Goal: Information Seeking & Learning: Find specific fact

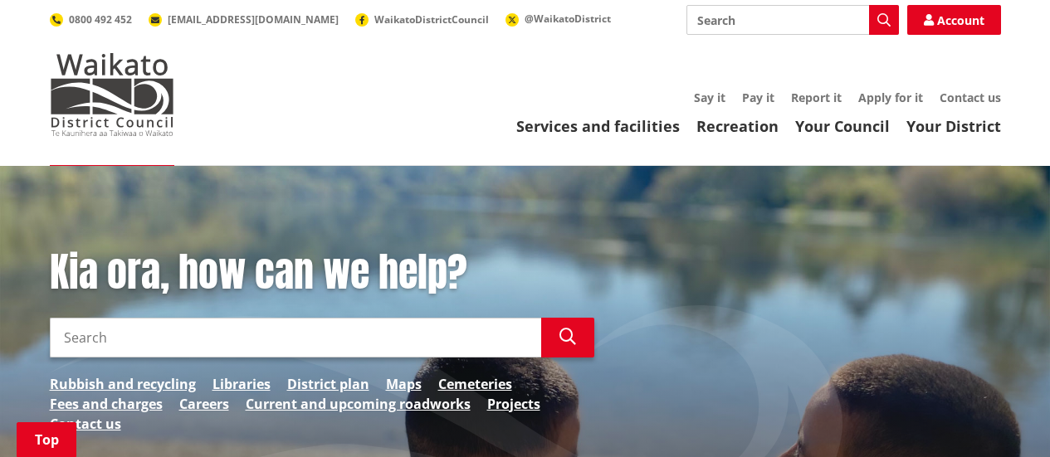
scroll to position [415, 0]
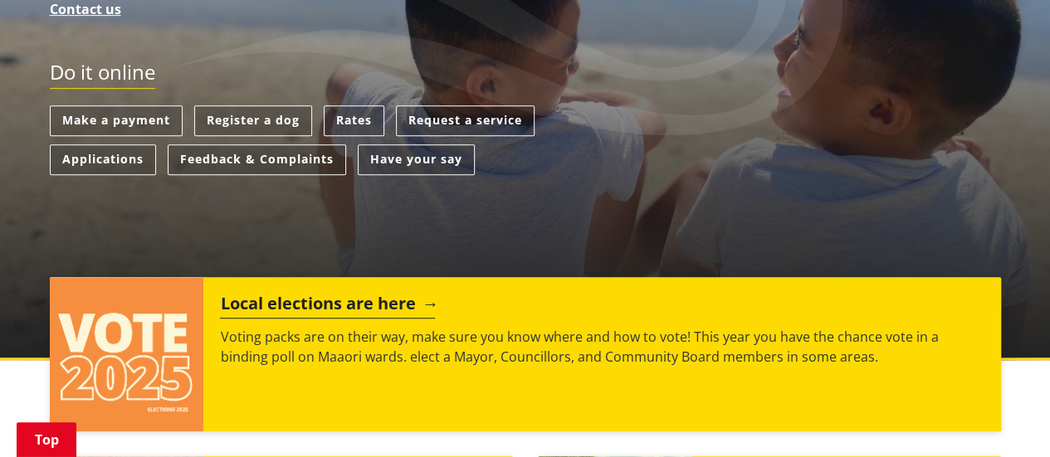
click at [350, 294] on h2 "Local elections are here" at bounding box center [327, 306] width 215 height 25
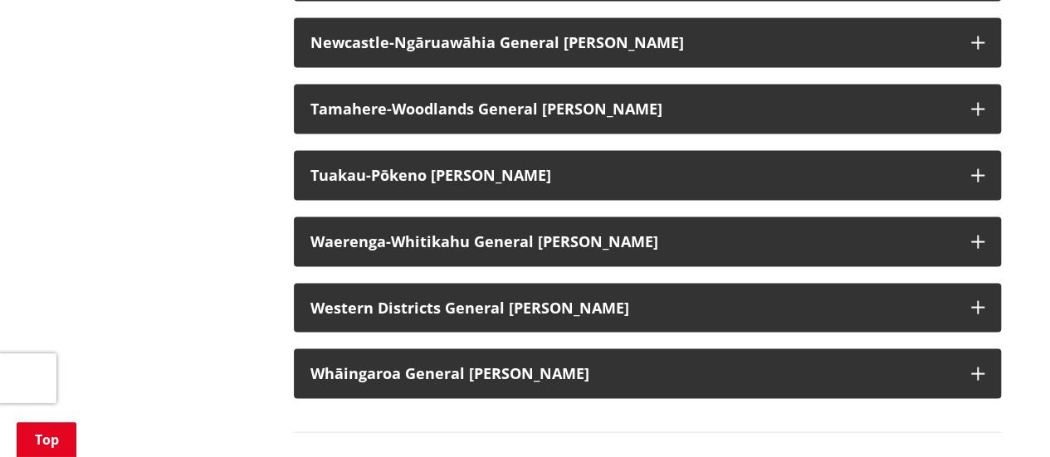
scroll to position [1577, 0]
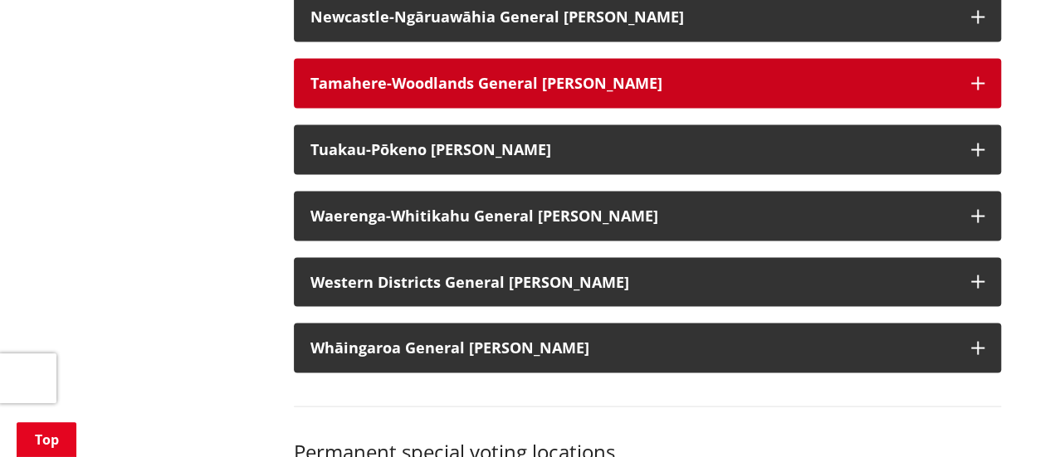
click at [375, 93] on strong "Tamahere-Woodlands General [PERSON_NAME]" at bounding box center [486, 83] width 352 height 20
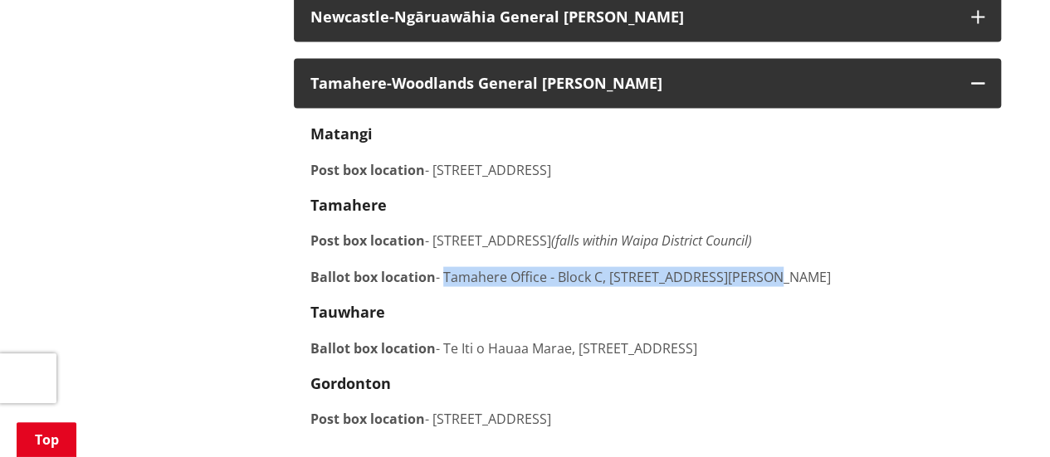
drag, startPoint x: 445, startPoint y: 291, endPoint x: 758, endPoint y: 286, distance: 313.7
click at [758, 286] on div "[GEOGRAPHIC_DATA] Post box location - [STREET_ADDRESS][GEOGRAPHIC_DATA] Post bo…" at bounding box center [647, 295] width 674 height 340
click at [762, 286] on div "[GEOGRAPHIC_DATA] Post box location - [STREET_ADDRESS][GEOGRAPHIC_DATA] Post bo…" at bounding box center [647, 295] width 674 height 340
drag, startPoint x: 763, startPoint y: 289, endPoint x: 359, endPoint y: 305, distance: 404.4
click at [359, 287] on p "Ballot box location - [GEOGRAPHIC_DATA] - Block C, Level [STREET_ADDRESS][PERSO…" at bounding box center [647, 277] width 674 height 20
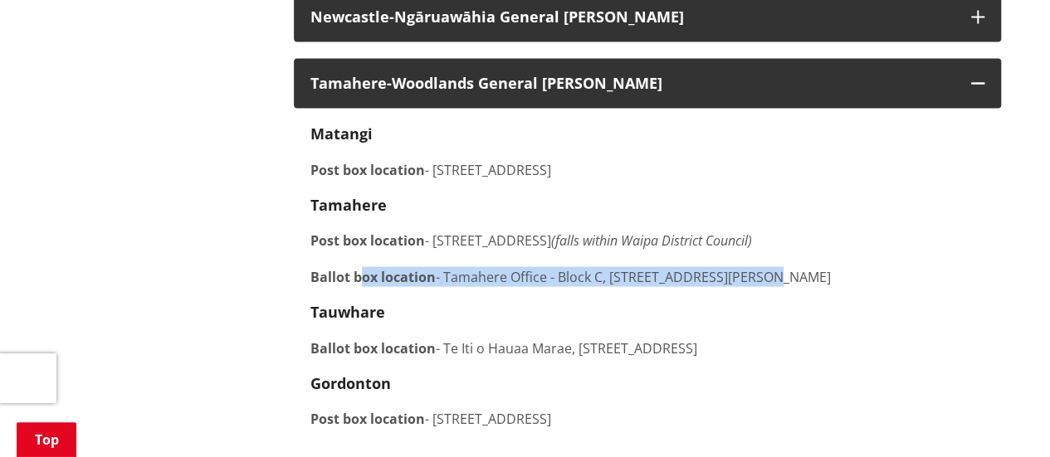
click at [440, 285] on div "[GEOGRAPHIC_DATA] Post box location - [STREET_ADDRESS][GEOGRAPHIC_DATA] Post bo…" at bounding box center [647, 295] width 674 height 340
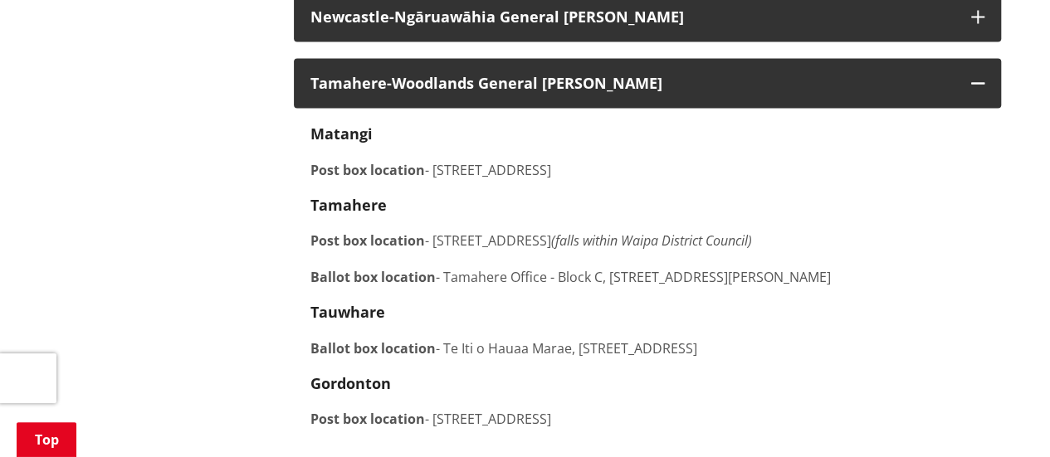
scroll to position [1411, 0]
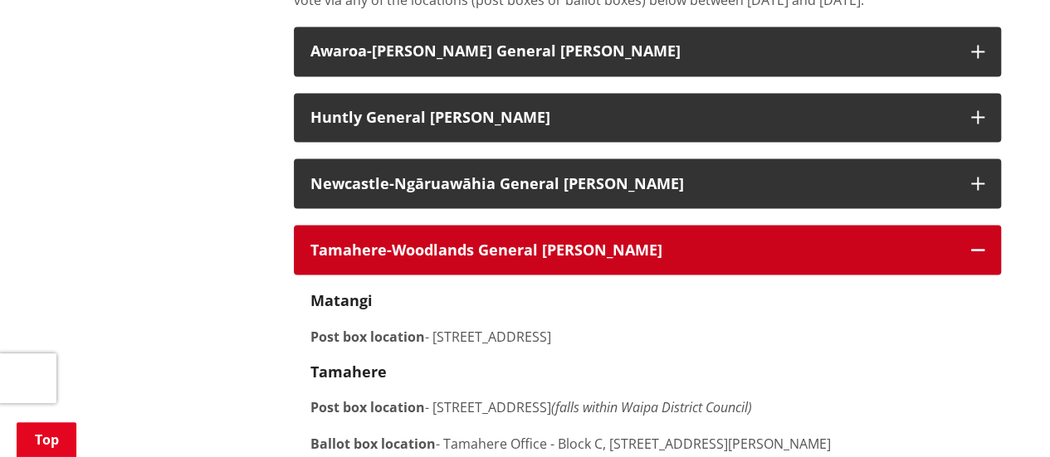
click at [678, 260] on button "Tamahere-Woodlands General [PERSON_NAME]" at bounding box center [647, 250] width 707 height 50
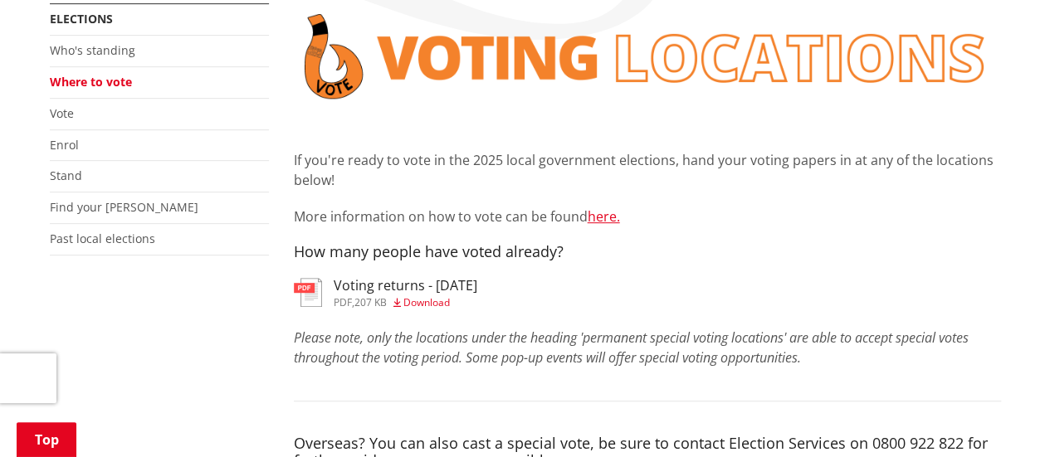
scroll to position [415, 0]
